Goal: Information Seeking & Learning: Learn about a topic

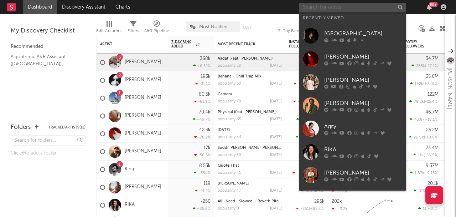
click at [381, 8] on input "text" at bounding box center [352, 7] width 107 height 9
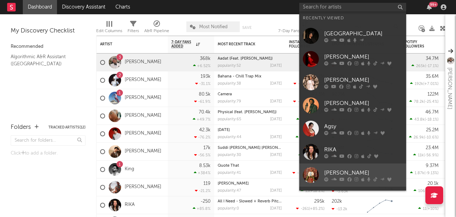
click at [346, 172] on div "[PERSON_NAME]" at bounding box center [363, 172] width 78 height 9
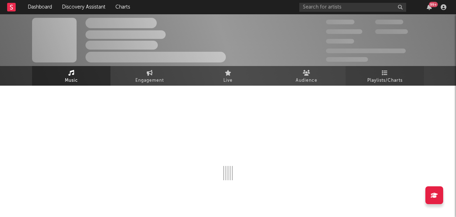
click at [377, 82] on span "Playlists/Charts" at bounding box center [384, 80] width 35 height 9
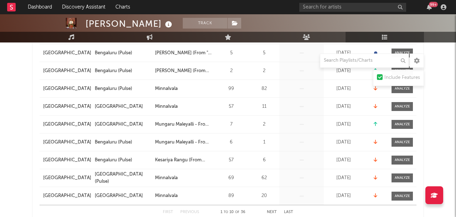
scroll to position [195, 0]
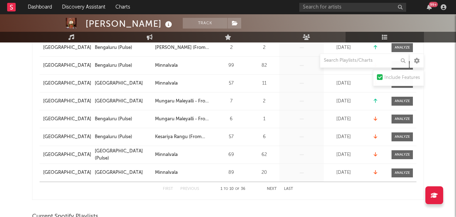
click at [271, 188] on button "Next" at bounding box center [272, 189] width 10 height 4
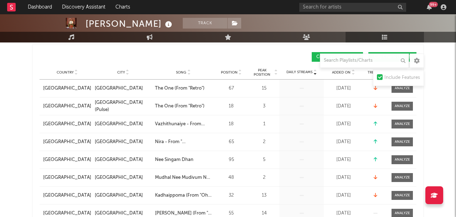
scroll to position [108, 0]
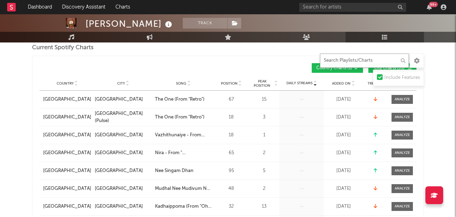
click at [388, 60] on input "text" at bounding box center [364, 60] width 89 height 14
type input "sol"
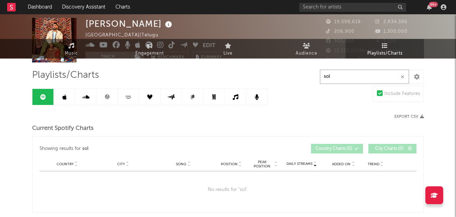
scroll to position [38, 0]
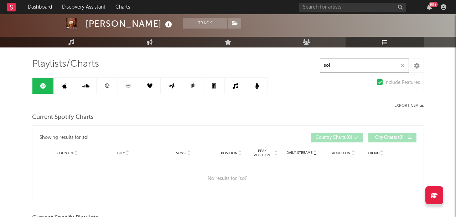
click at [404, 62] on button "button" at bounding box center [403, 65] width 6 height 7
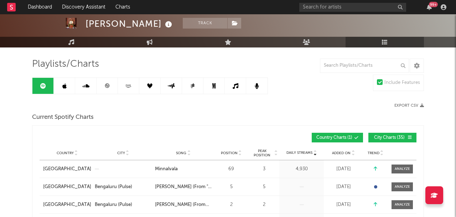
click at [101, 84] on link at bounding box center [107, 86] width 21 height 16
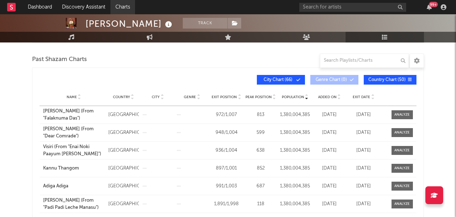
scroll to position [250, 0]
